Goal: Information Seeking & Learning: Learn about a topic

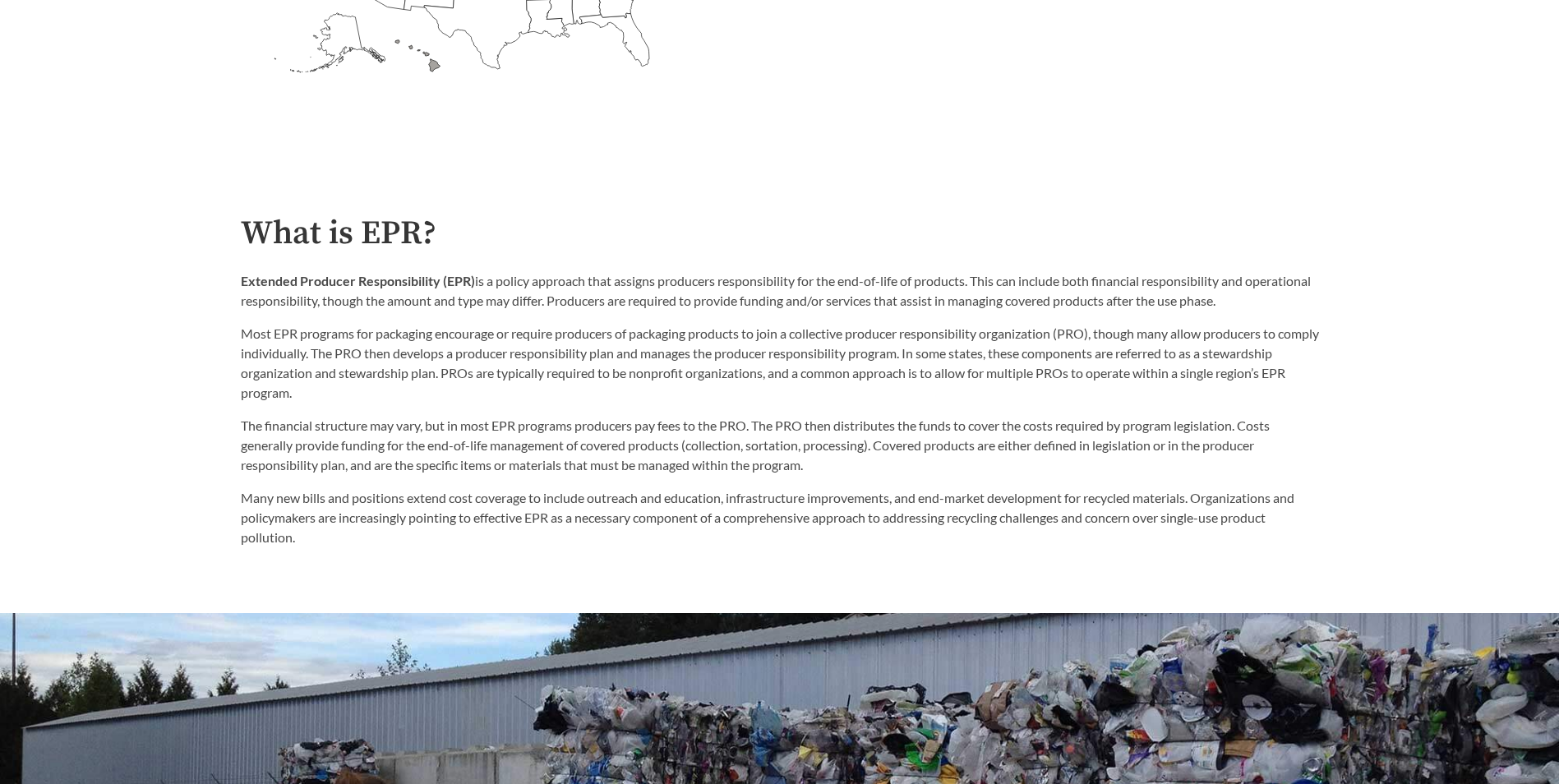
scroll to position [246, 0]
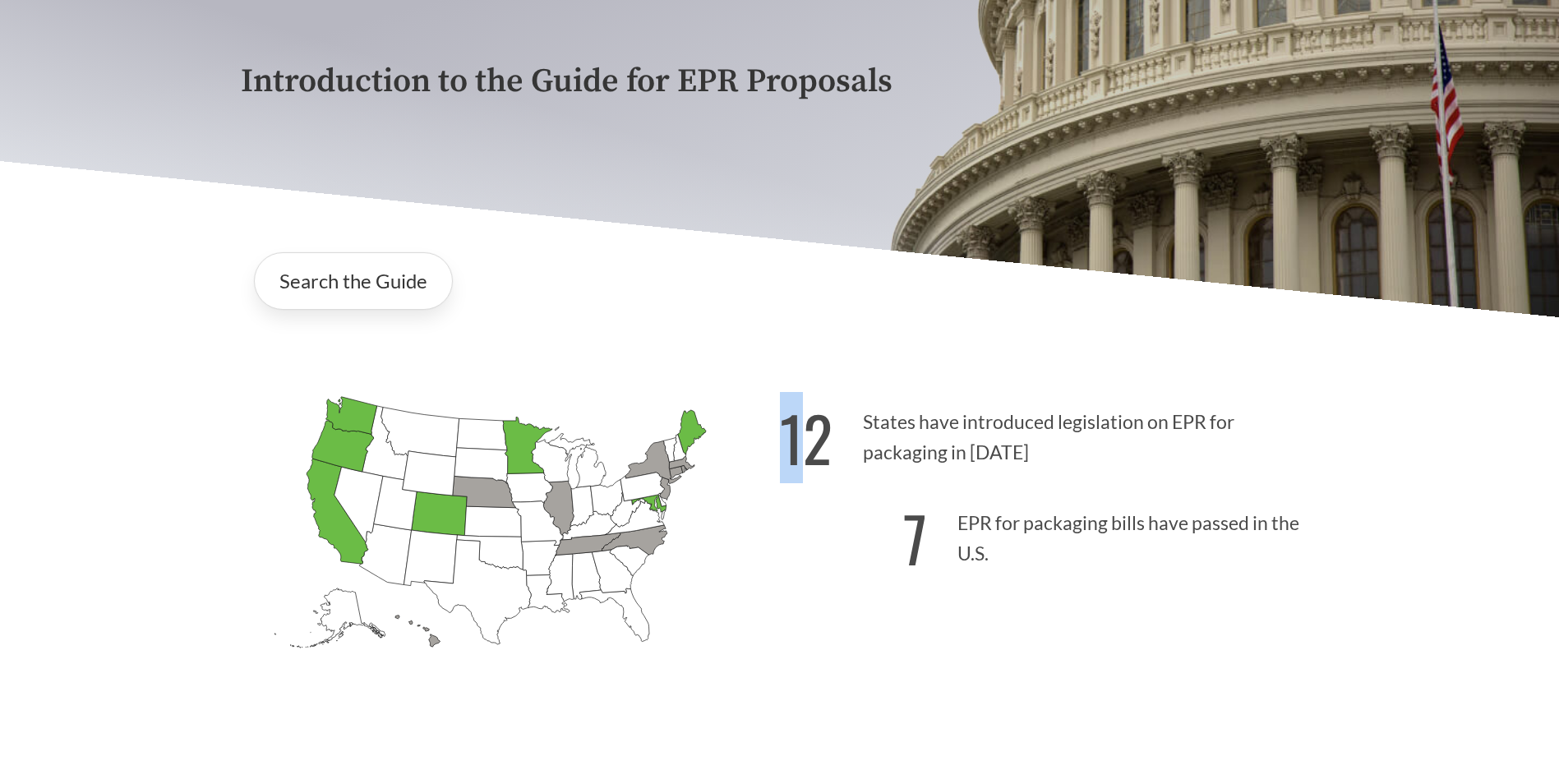
drag, startPoint x: 796, startPoint y: 454, endPoint x: 770, endPoint y: 460, distance: 26.7
click at [770, 460] on div "[US_STATE] Introduced: [US_STATE] Introduced: [US_STATE] Introduced: [US_STATE]…" at bounding box center [780, 533] width 1105 height 381
drag, startPoint x: 770, startPoint y: 460, endPoint x: 786, endPoint y: 469, distance: 18.4
click at [786, 469] on strong "12" at bounding box center [806, 437] width 52 height 91
drag, startPoint x: 786, startPoint y: 466, endPoint x: 835, endPoint y: 468, distance: 49.0
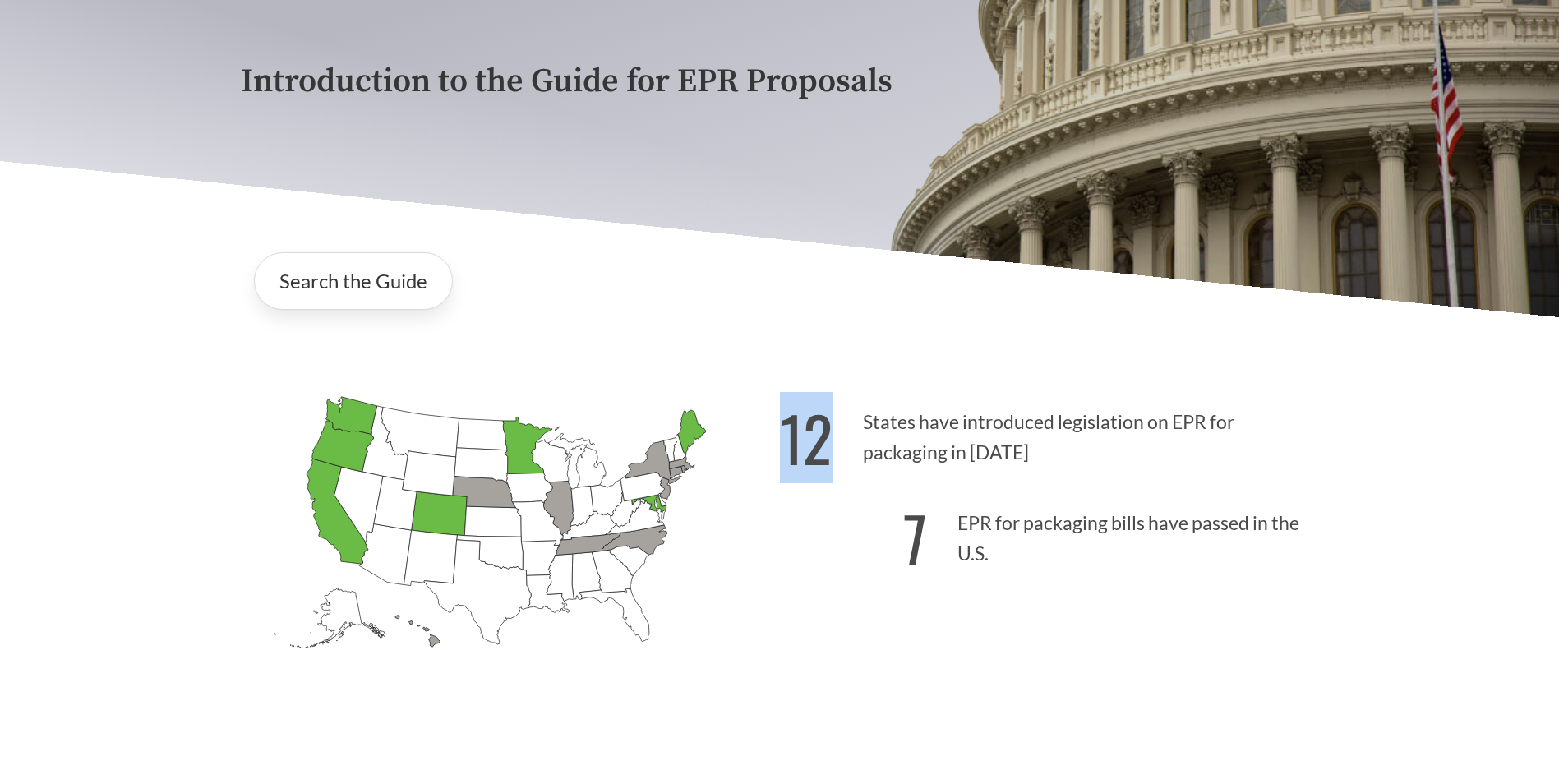
click at [835, 468] on p "12 States have introduced legislation on EPR for packaging in [DATE]" at bounding box center [1050, 432] width 540 height 101
drag, startPoint x: 835, startPoint y: 468, endPoint x: 910, endPoint y: 557, distance: 116.4
click at [910, 557] on strong "7" at bounding box center [915, 538] width 24 height 91
drag, startPoint x: 910, startPoint y: 552, endPoint x: 934, endPoint y: 554, distance: 24.1
click at [934, 554] on p "7 EPR for packaging bills have passed in the U.S." at bounding box center [1050, 534] width 540 height 101
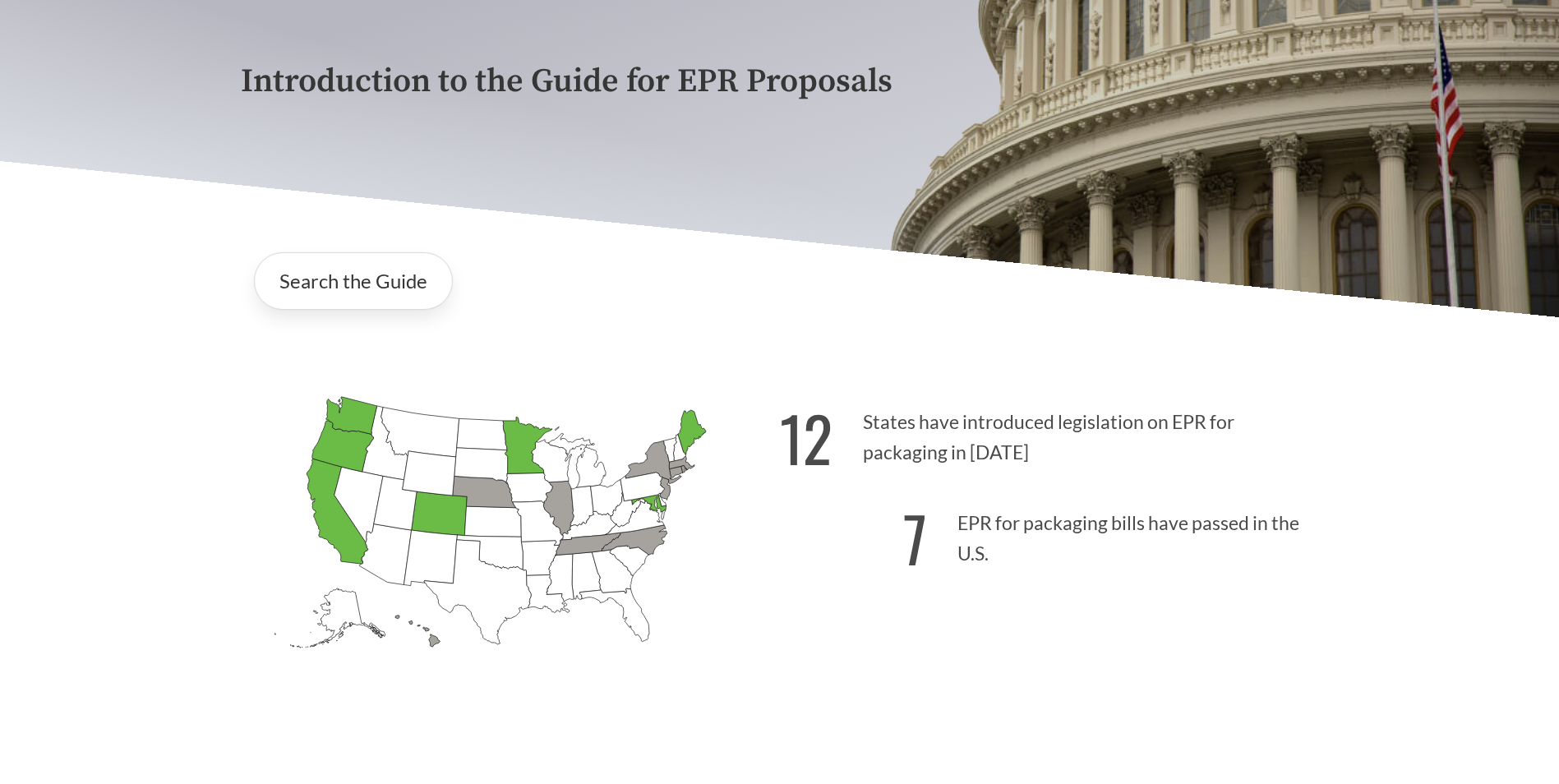
click at [791, 588] on div "12 States have introduced legislation on EPR for packaging in [DATE] 7 EPR for …" at bounding box center [1050, 553] width 540 height 342
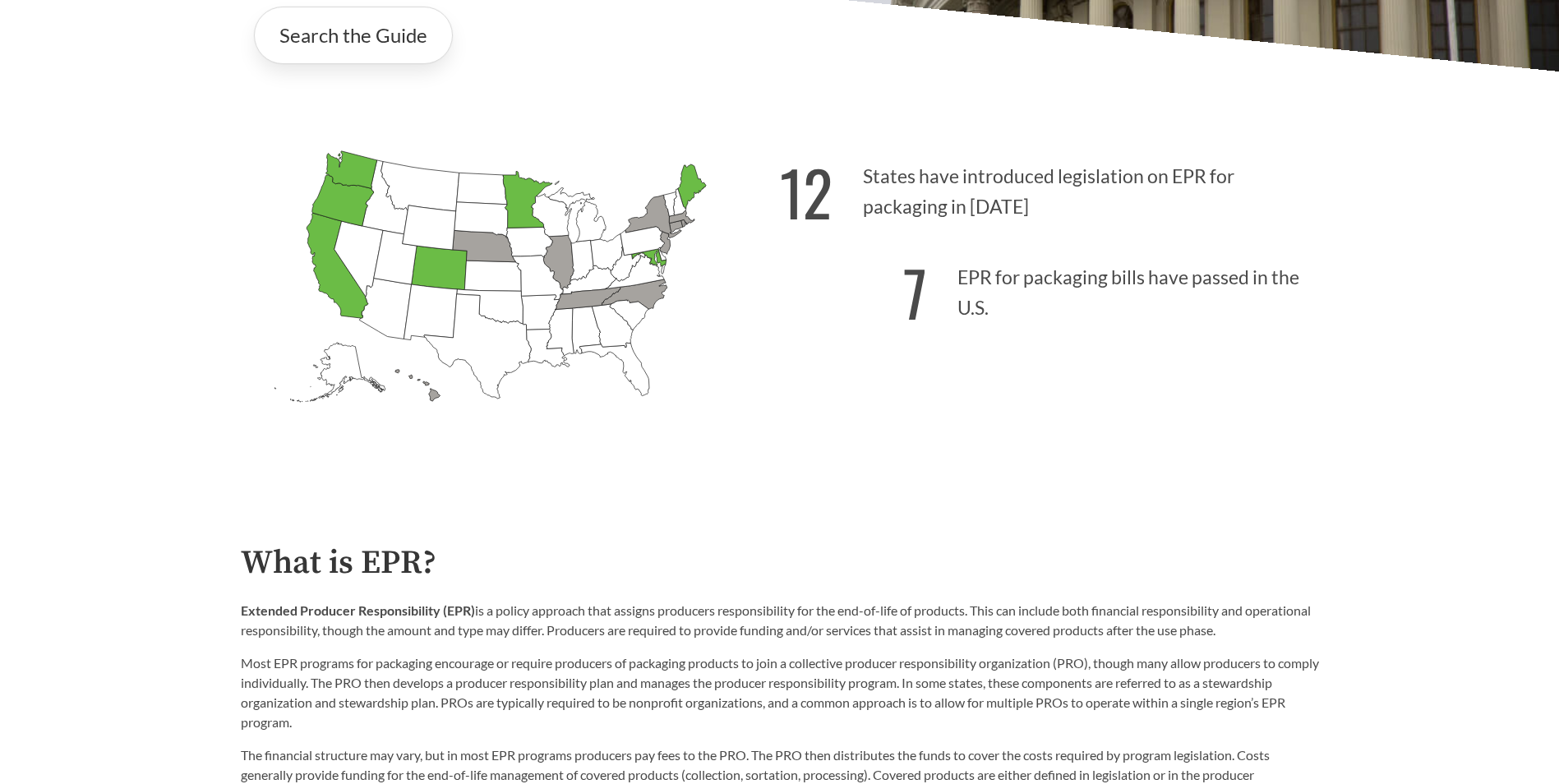
scroll to position [493, 0]
click at [358, 40] on link "Search the Guide" at bounding box center [354, 34] width 199 height 58
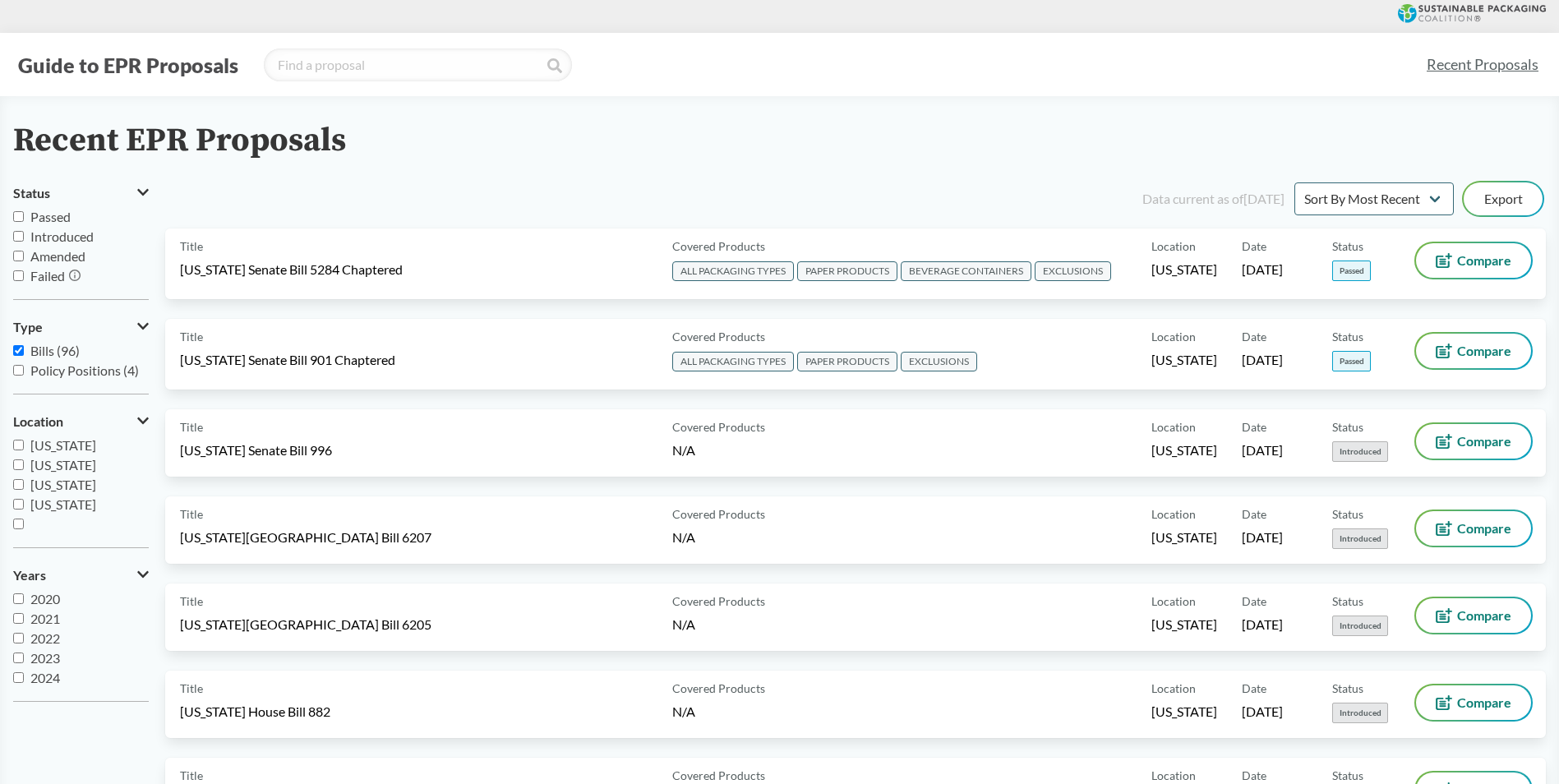
click at [22, 237] on input "Introduced" at bounding box center [18, 236] width 10 height 10
checkbox input "true"
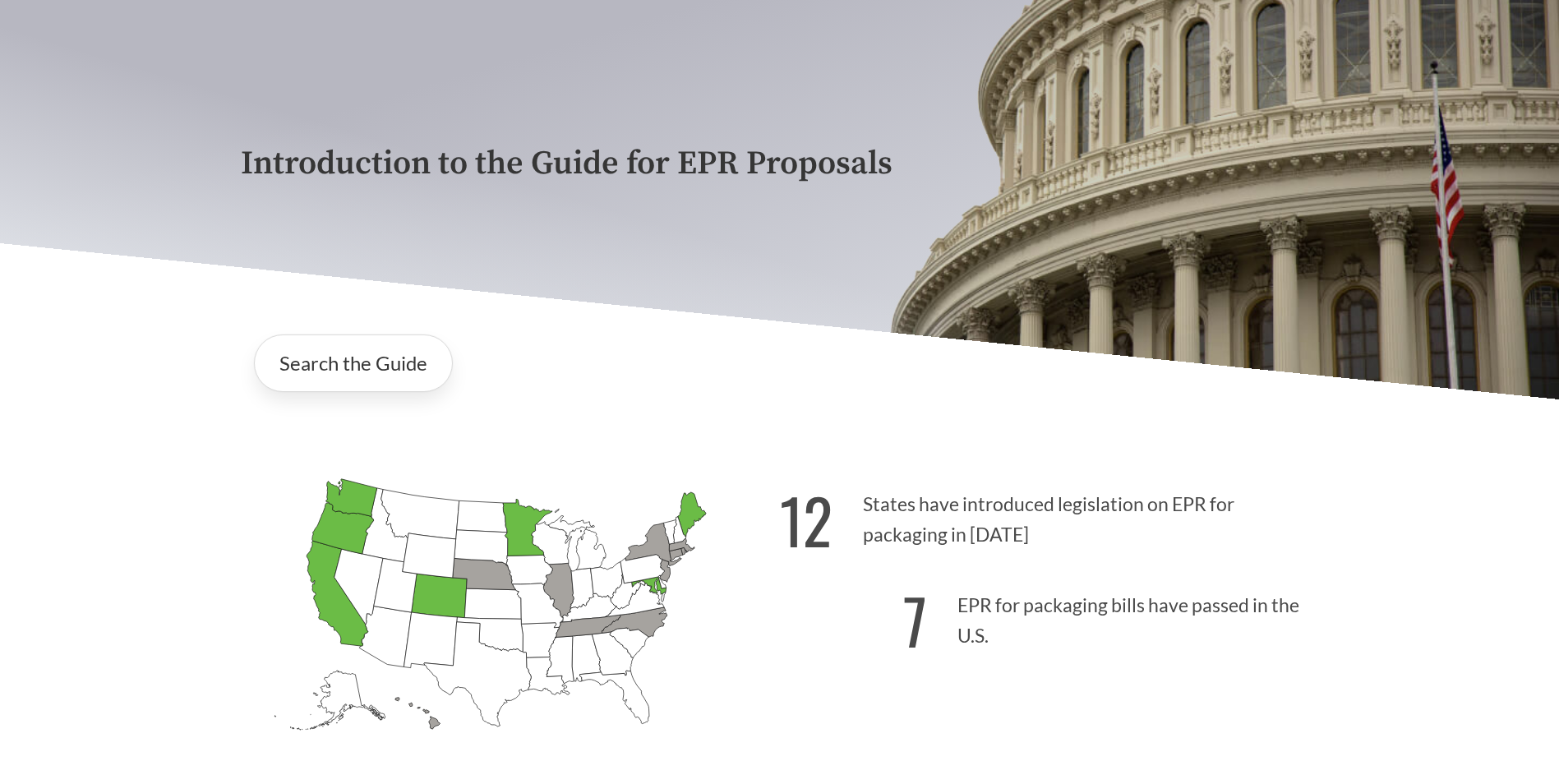
scroll to position [246, 0]
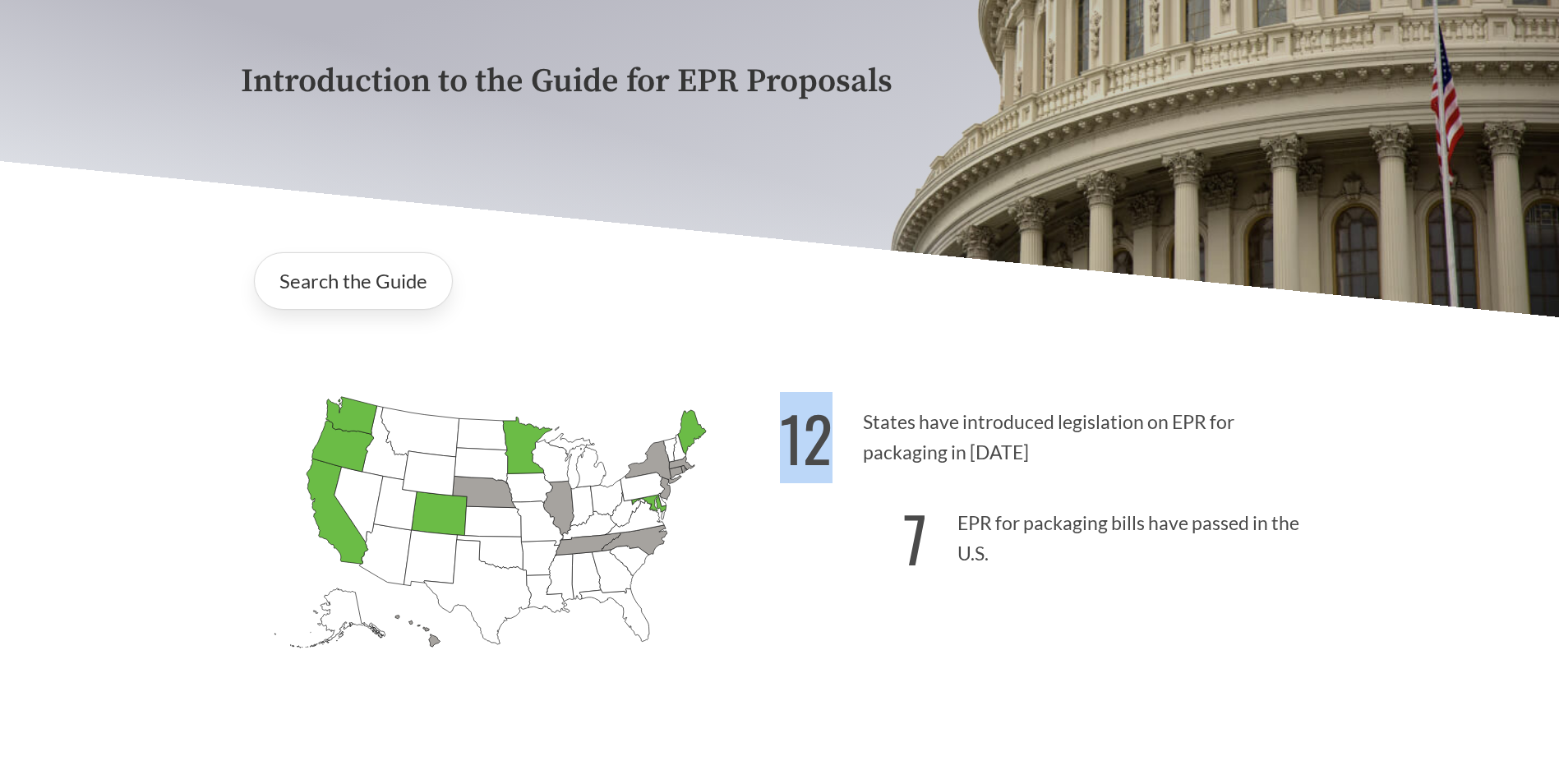
drag, startPoint x: 788, startPoint y: 446, endPoint x: 824, endPoint y: 448, distance: 36.1
click at [824, 448] on strong "12" at bounding box center [806, 437] width 52 height 91
drag, startPoint x: 824, startPoint y: 448, endPoint x: 746, endPoint y: 616, distance: 185.2
click at [746, 616] on icon "[US_STATE] Introduced: [US_STATE] Introduced: [US_STATE] Introduced: [US_STATE]…" at bounding box center [510, 550] width 540 height 337
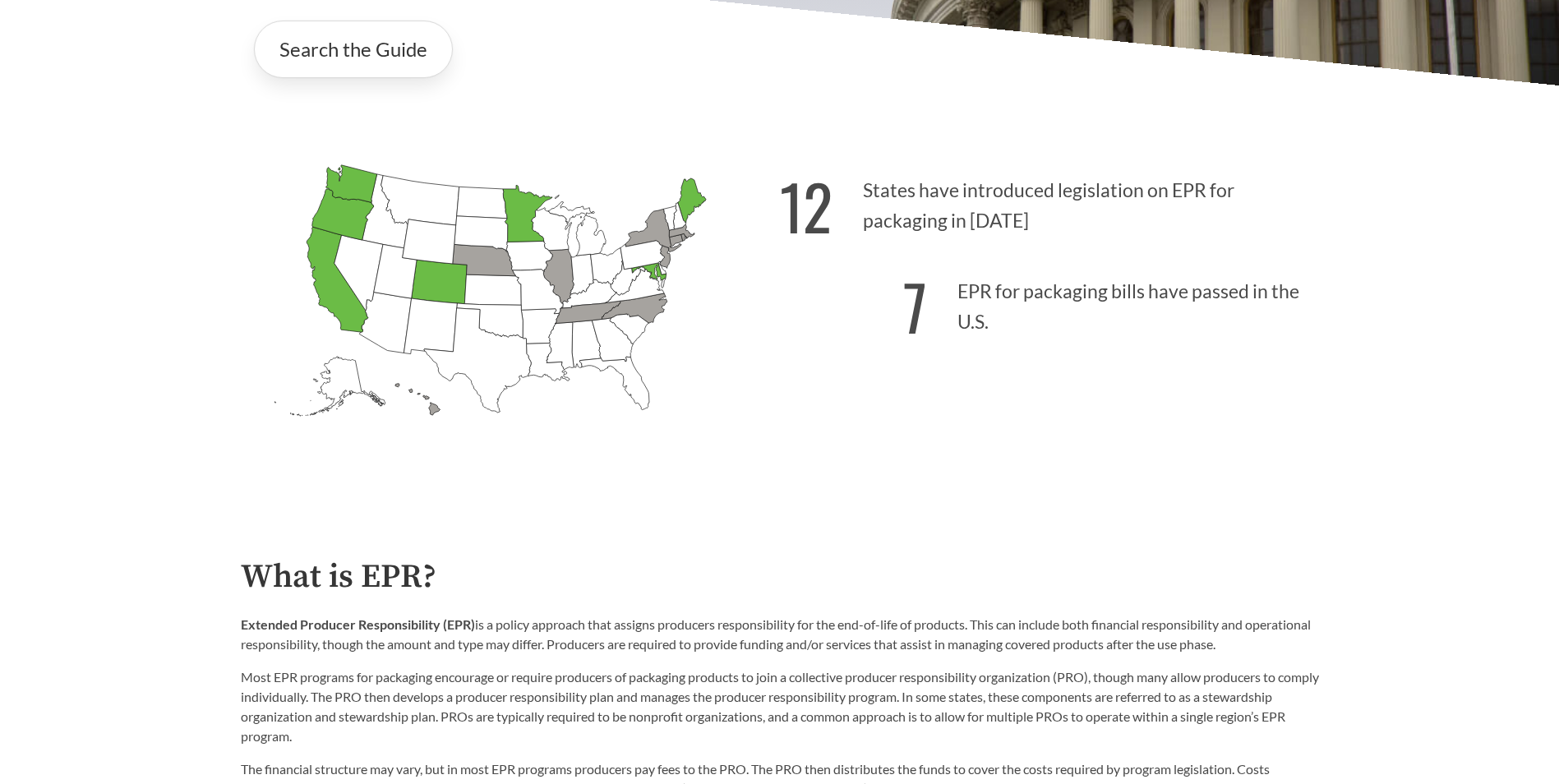
scroll to position [82, 0]
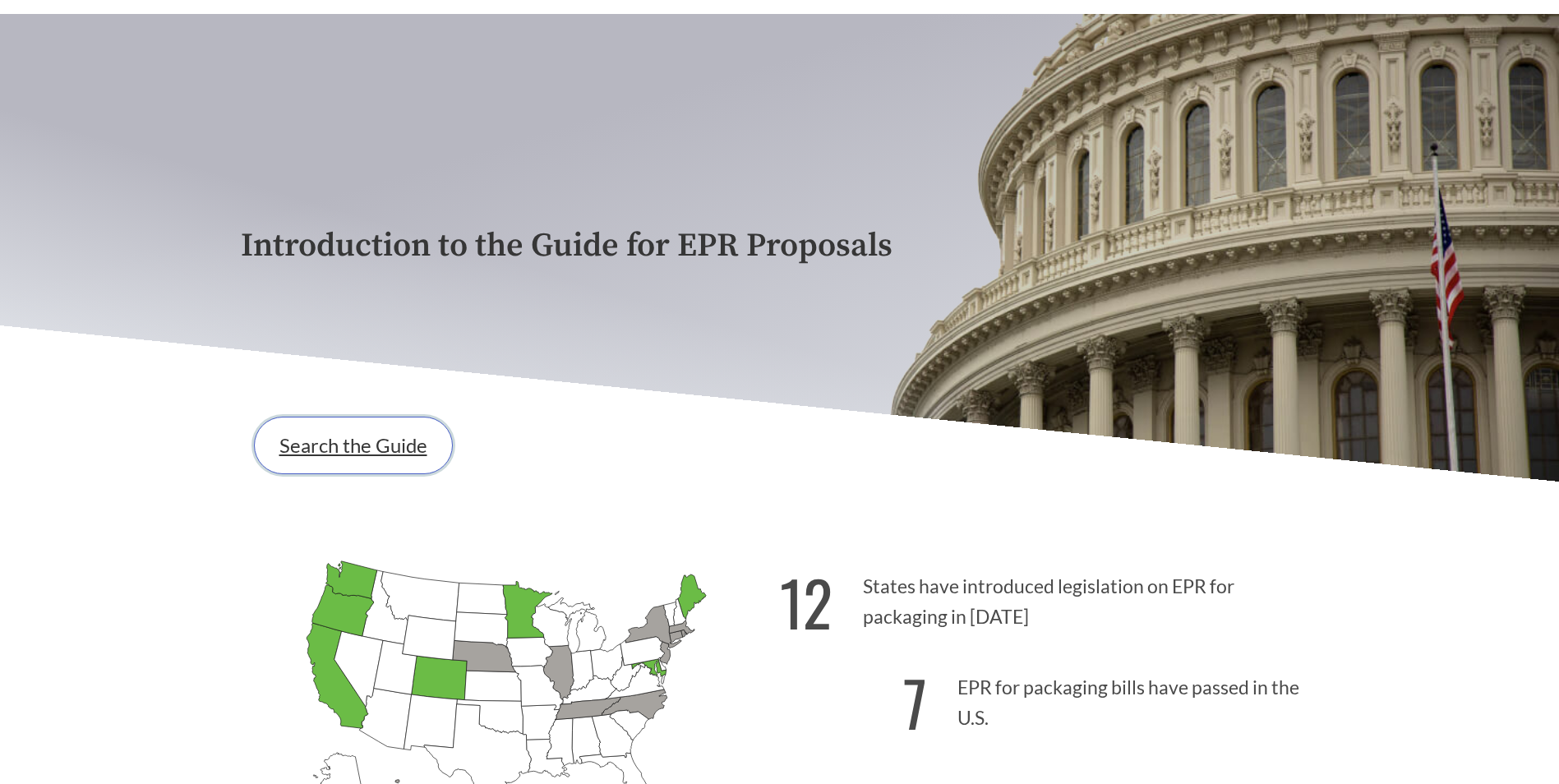
click at [320, 467] on link "Search the Guide" at bounding box center [354, 445] width 199 height 58
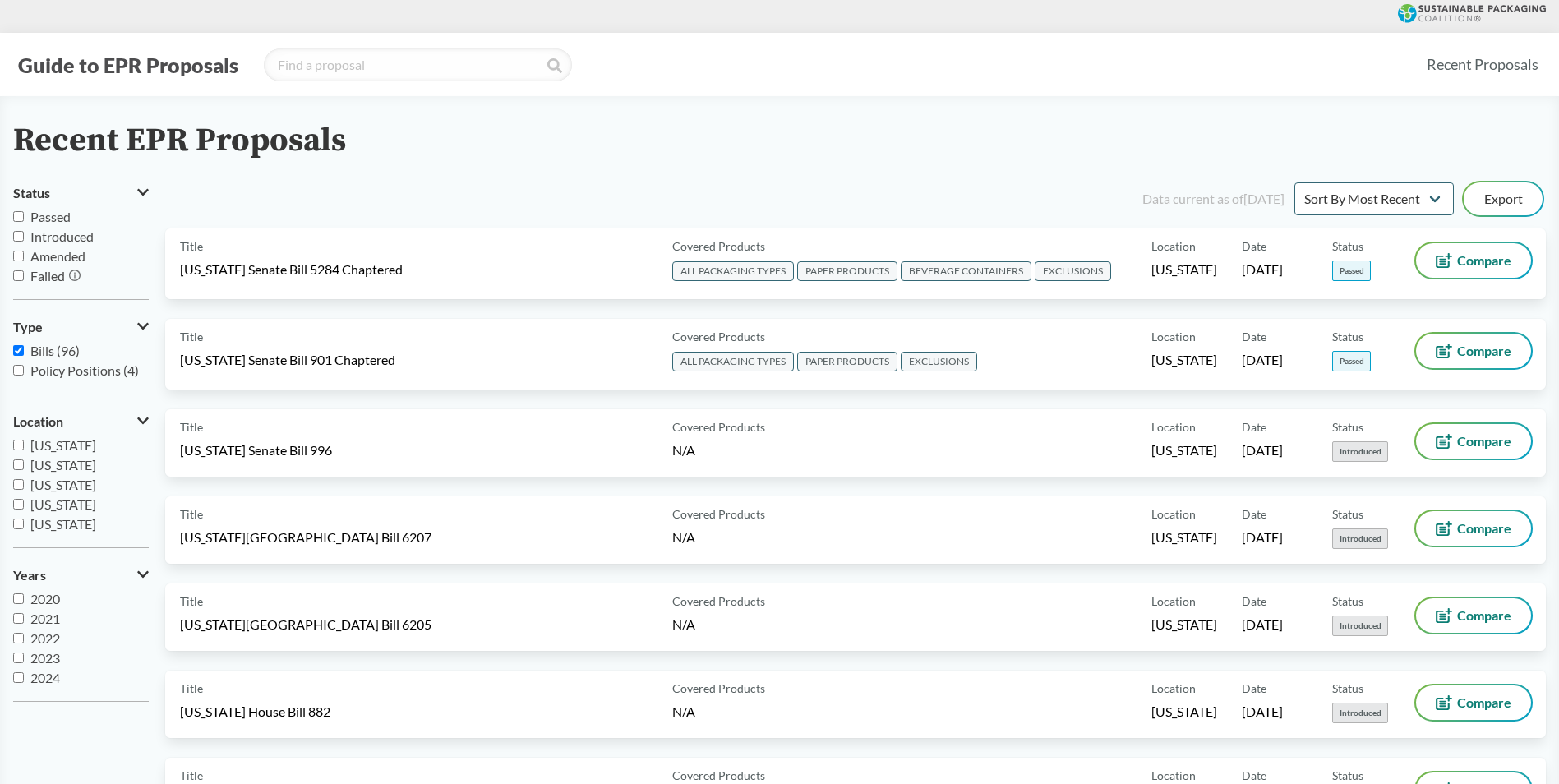
click at [20, 231] on input "Introduced" at bounding box center [18, 236] width 10 height 10
checkbox input "true"
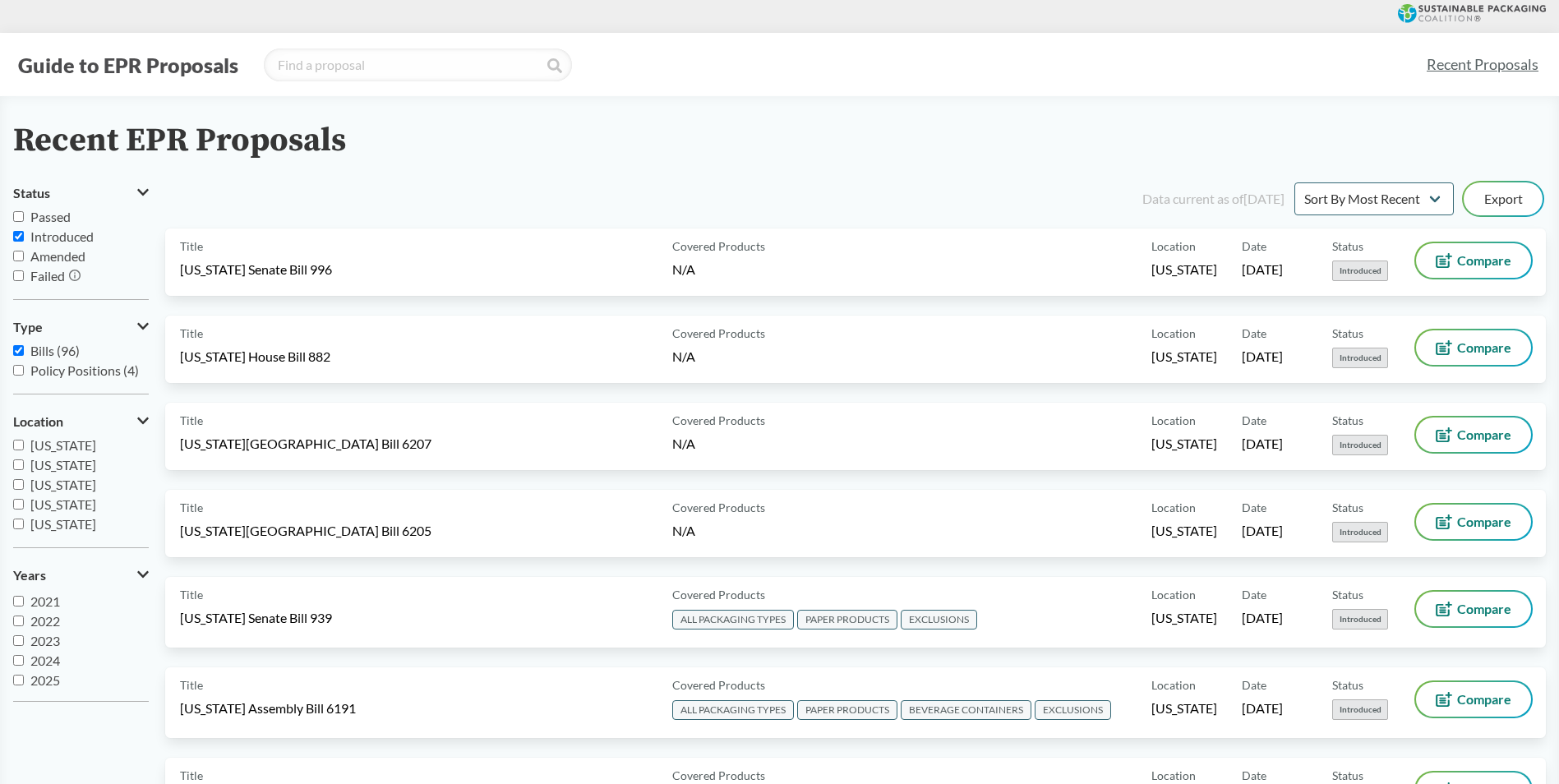
scroll to position [20, 0]
click at [19, 670] on label "2025" at bounding box center [81, 678] width 136 height 20
click at [19, 672] on input "2025" at bounding box center [18, 677] width 10 height 10
checkbox input "true"
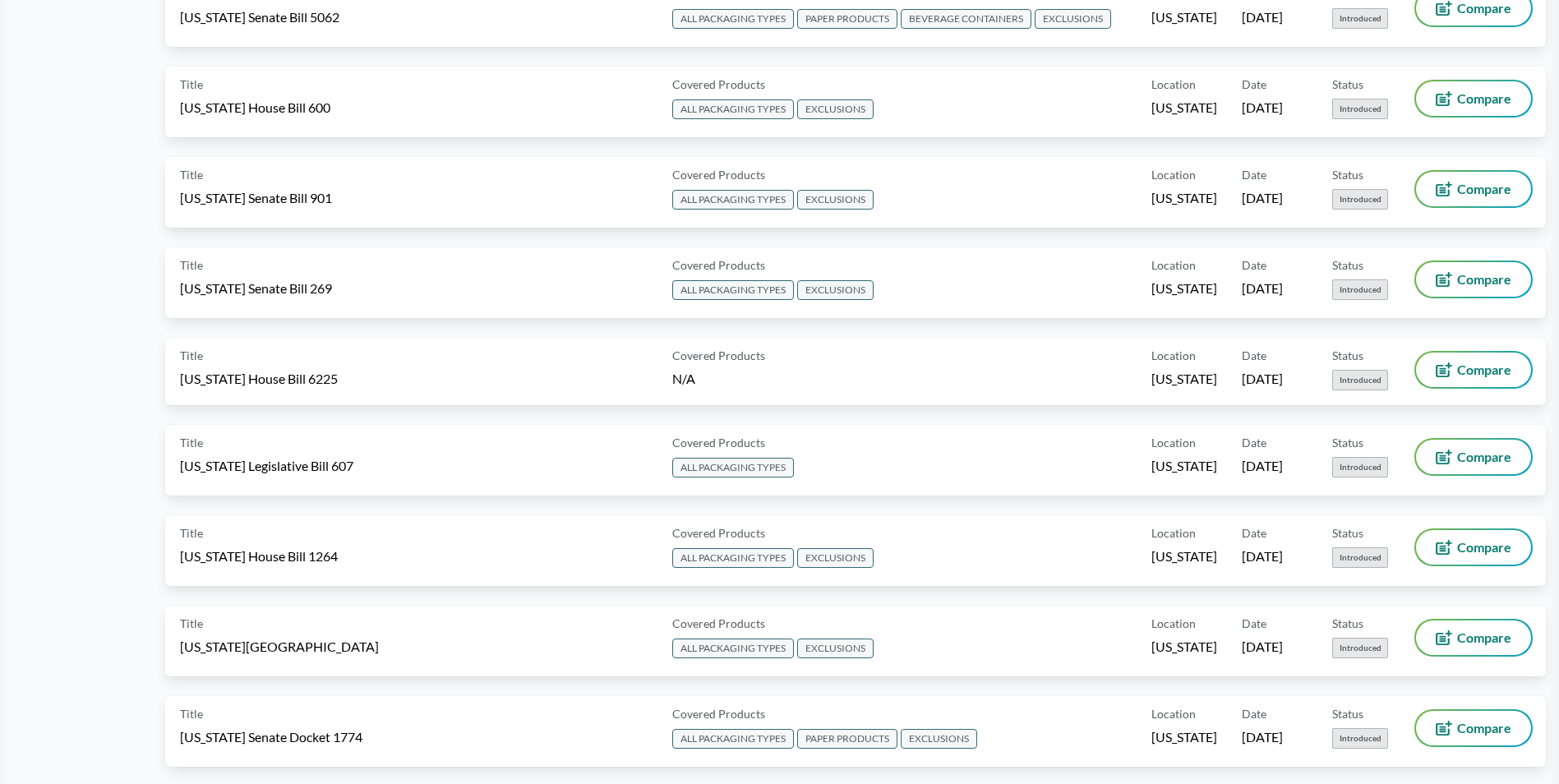
scroll to position [774, 0]
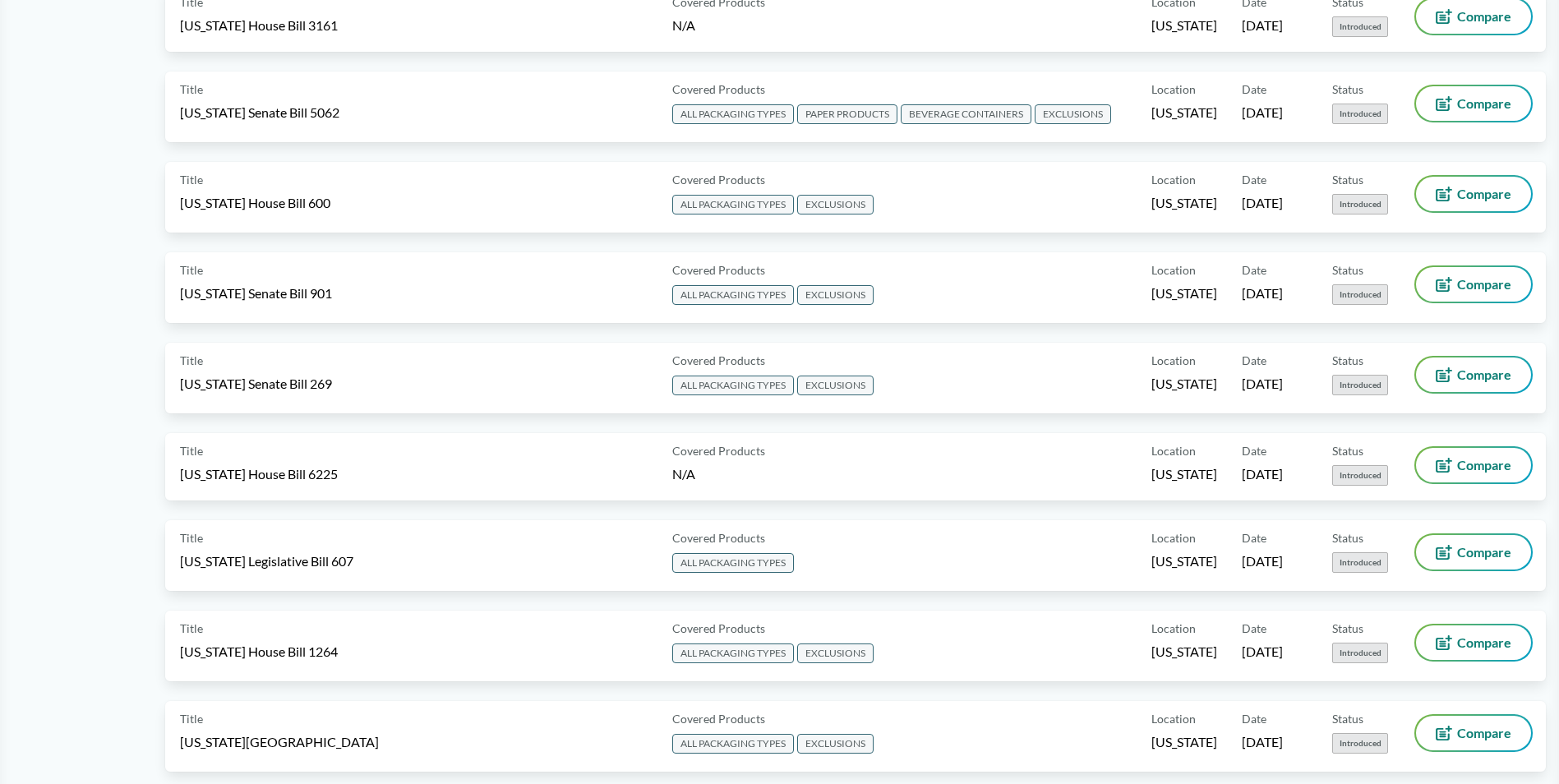
click at [56, 343] on aside "Status Passed Introduced Amended Failed Type Bills (96) Policy Positions (4) Lo…" at bounding box center [89, 412] width 152 height 2015
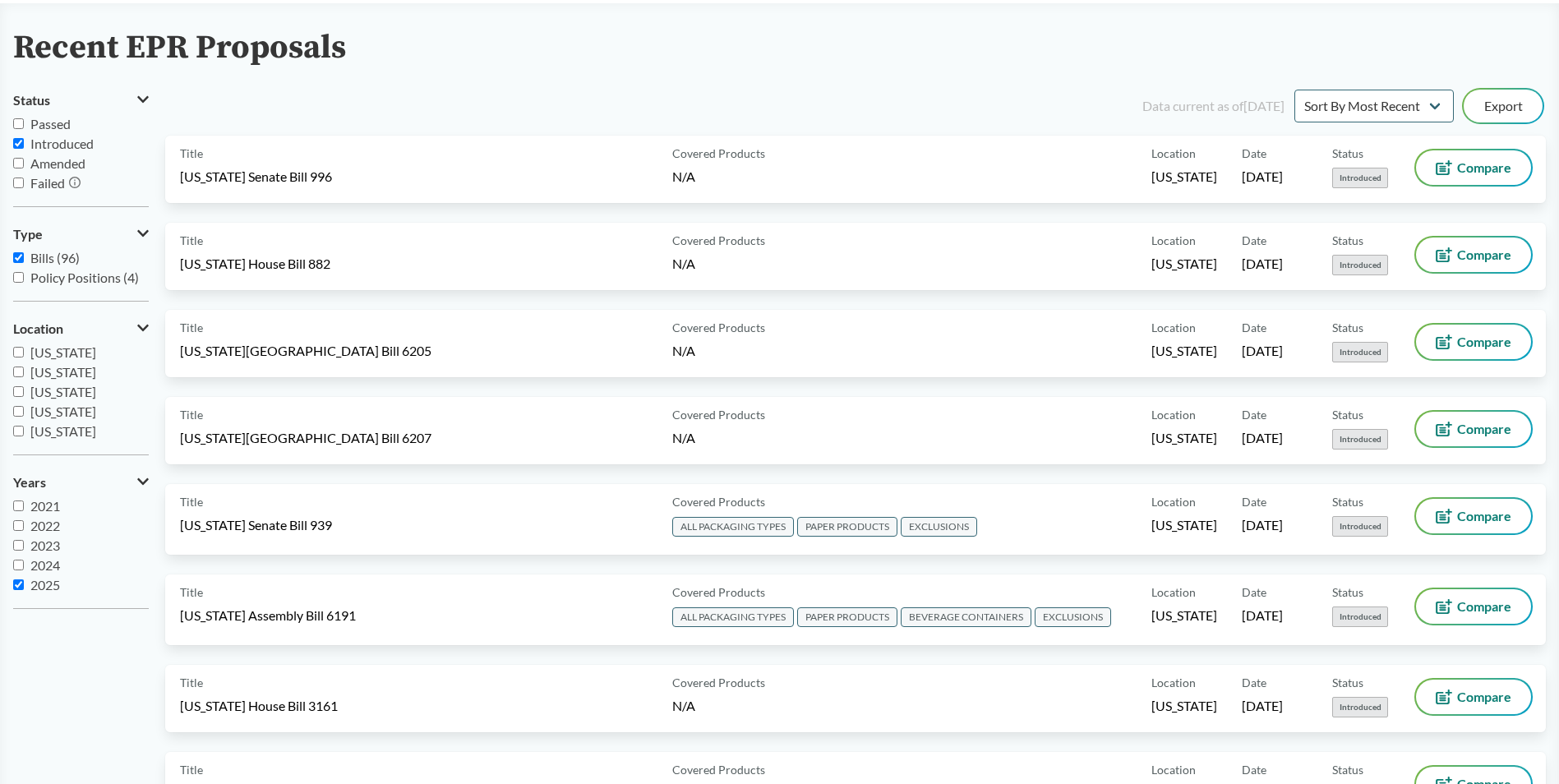
scroll to position [0, 0]
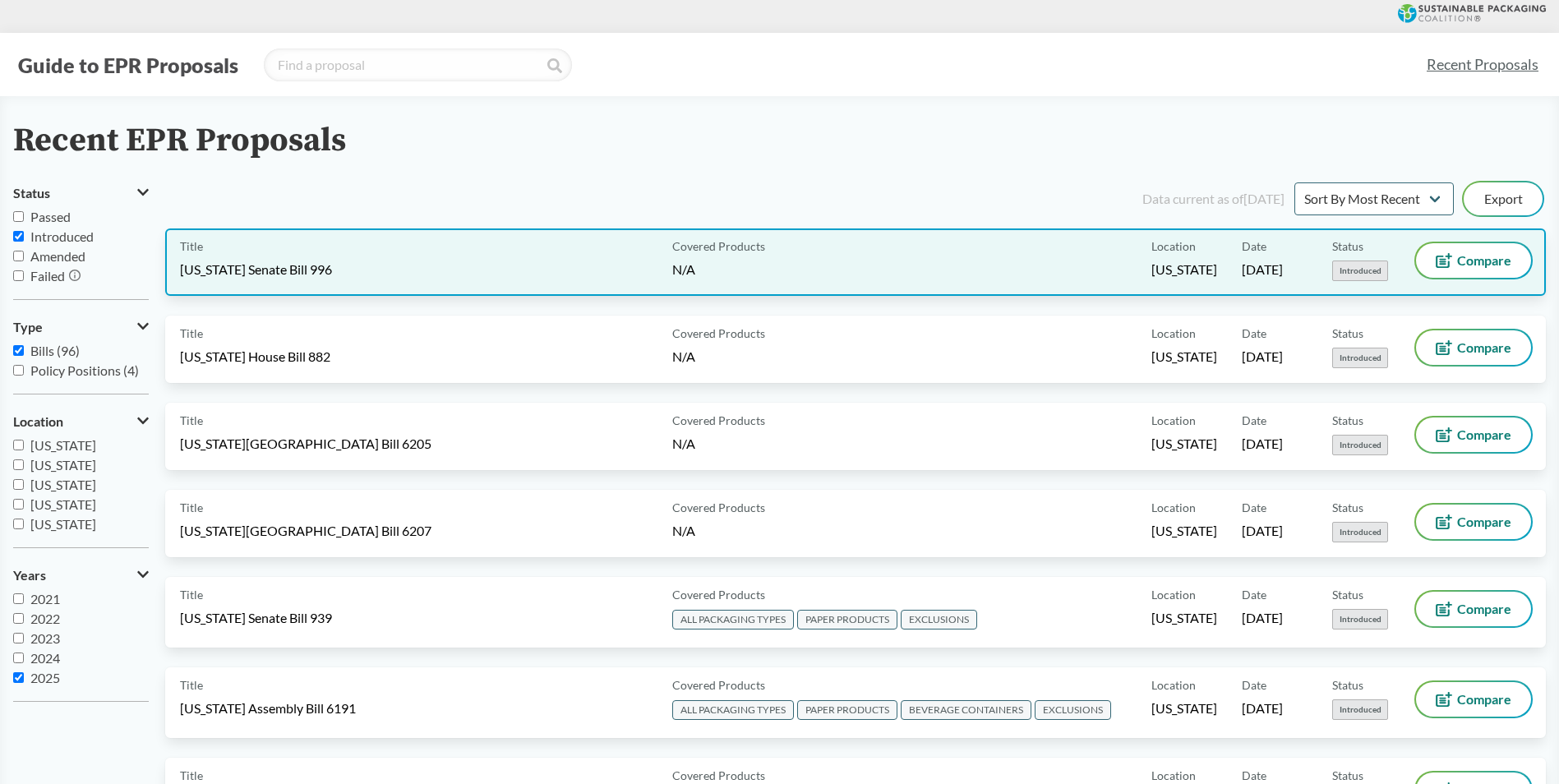
click at [382, 260] on div "Title [US_STATE] Senate Bill 996" at bounding box center [423, 263] width 486 height 38
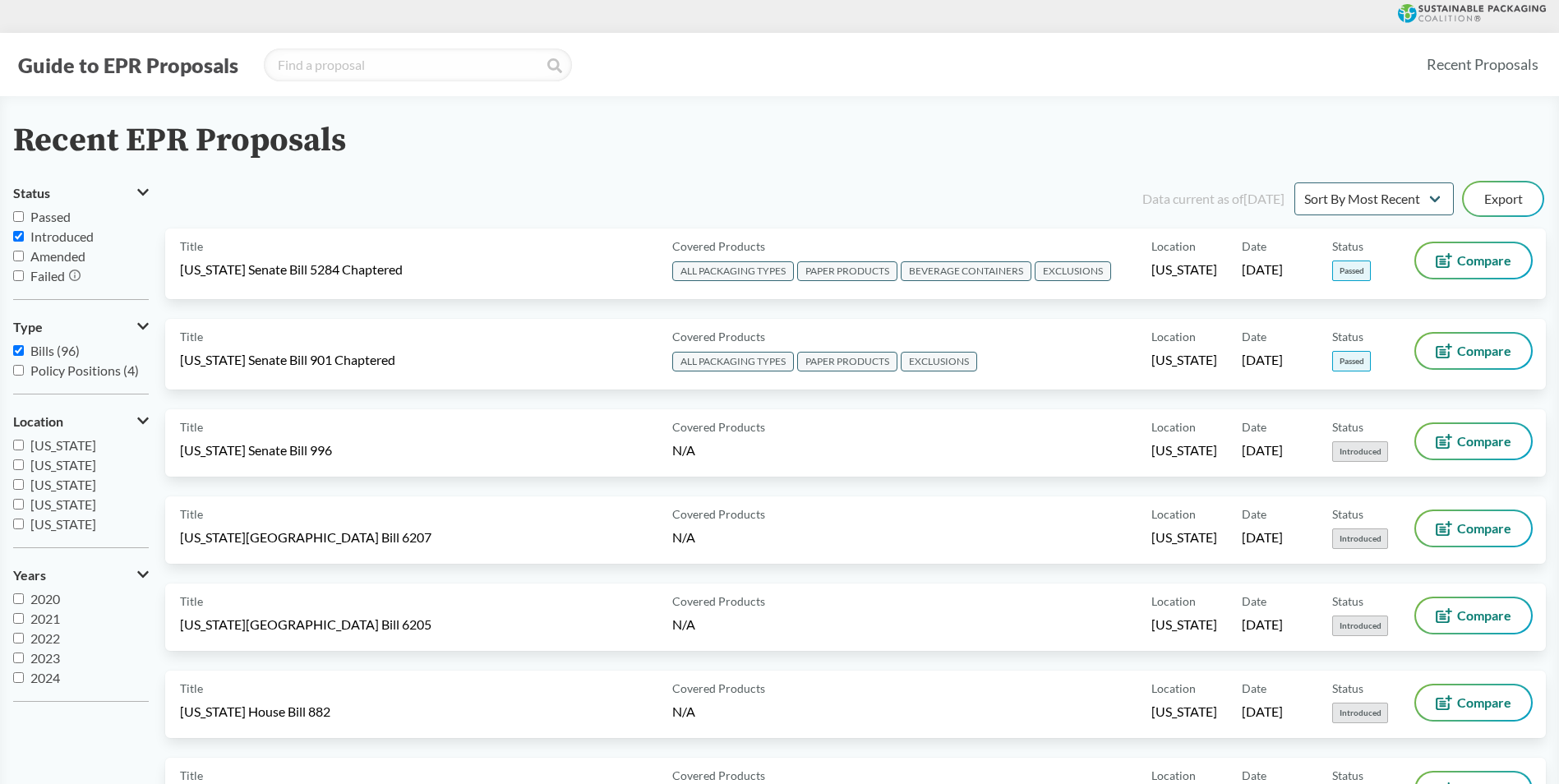
click at [461, 151] on div "Recent EPR Proposals" at bounding box center [780, 140] width 1532 height 37
